Goal: Task Accomplishment & Management: Manage account settings

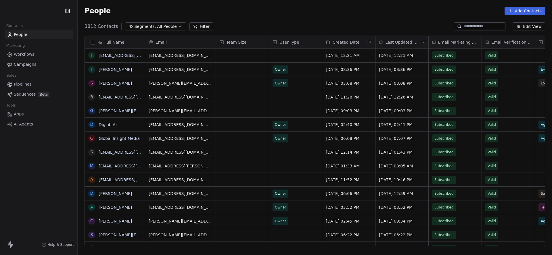
scroll to position [225, 474]
click at [21, 6] on html "Swipe One Contacts People Marketing Workflows Campaigns Sales Pipelines Sequenc…" at bounding box center [276, 127] width 552 height 255
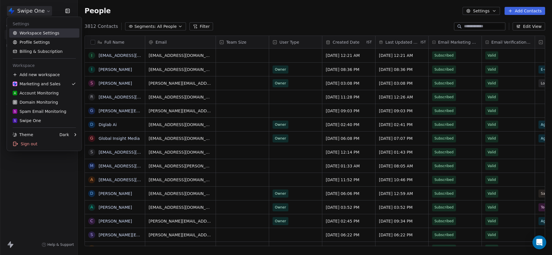
click at [31, 28] on link "Workspace Settings" at bounding box center [44, 32] width 70 height 9
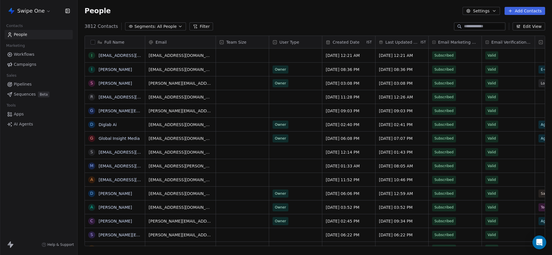
scroll to position [225, 474]
click at [24, 55] on span "Workflows" at bounding box center [24, 54] width 21 height 6
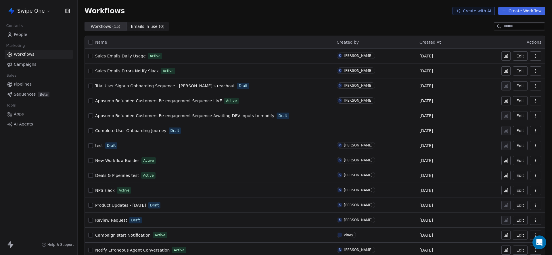
click at [24, 61] on span "Campaigns" at bounding box center [25, 64] width 22 height 6
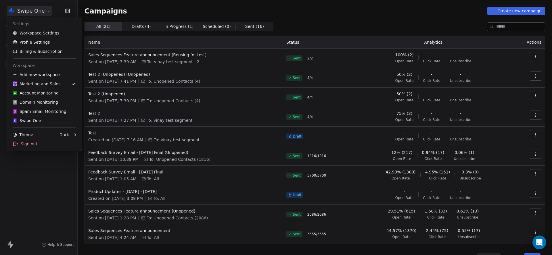
click at [36, 16] on html "Swipe One Contacts People Marketing Workflows Campaigns Sales Pipelines Sequenc…" at bounding box center [276, 127] width 552 height 255
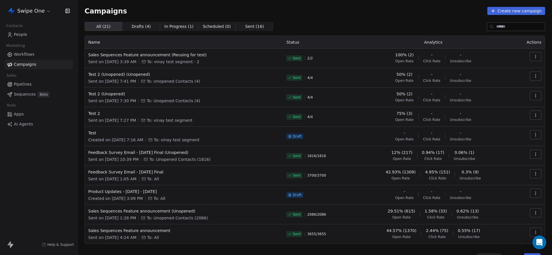
click at [46, 9] on html "Swipe One Contacts People Marketing Workflows Campaigns Sales Pipelines Sequenc…" at bounding box center [276, 127] width 552 height 255
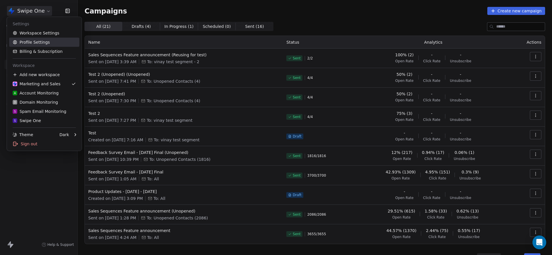
click at [46, 41] on link "Profile Settings" at bounding box center [44, 42] width 70 height 9
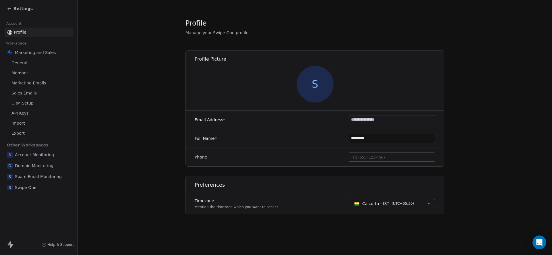
click at [28, 7] on span "Settings" at bounding box center [23, 9] width 19 height 6
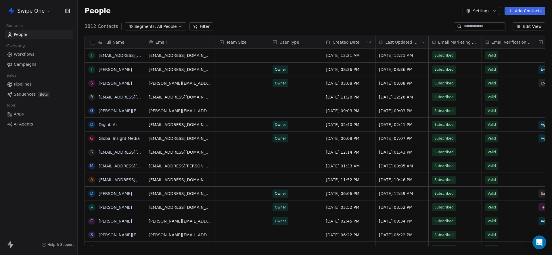
scroll to position [225, 474]
click at [28, 7] on html "Swipe One Contacts People Marketing Workflows Campaigns Sales Pipelines Sequenc…" at bounding box center [276, 127] width 552 height 255
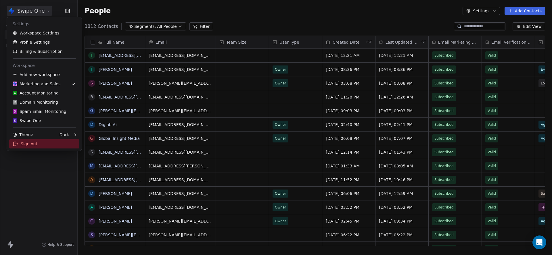
click at [42, 145] on div "Sign out" at bounding box center [44, 143] width 70 height 9
